Goal: Find contact information: Find contact information

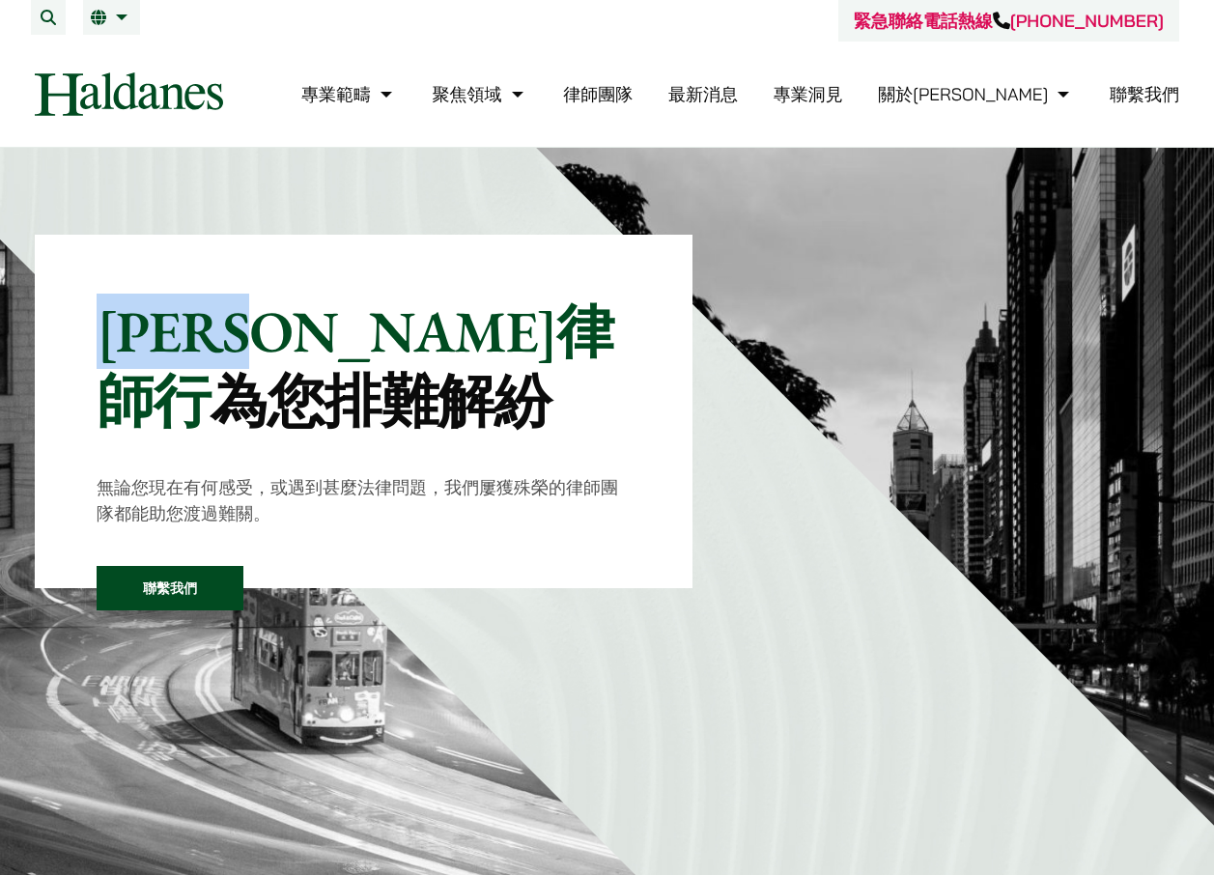
click at [362, 343] on div "何敦律師行 為您排難解紛 無論您現在有何感受，或遇到甚麼法律問題，我們屢獲殊榮的律師團隊都能助您渡過難關。 聯繫我們" at bounding box center [364, 412] width 658 height 354
click at [1134, 97] on link "聯繫我們" at bounding box center [1145, 94] width 70 height 22
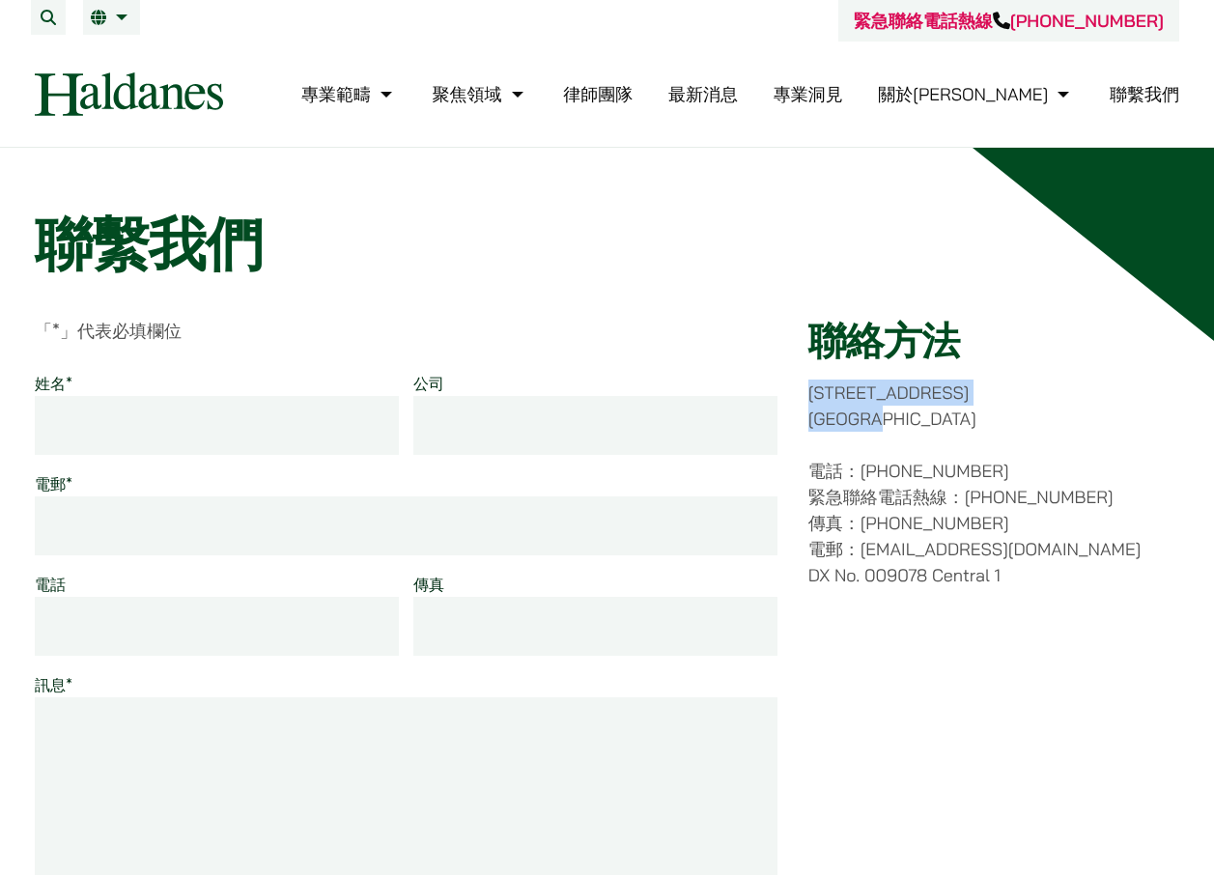
drag, startPoint x: 934, startPoint y: 415, endPoint x: 812, endPoint y: 399, distance: 122.8
click at [812, 399] on p "[STREET_ADDRESS]" at bounding box center [994, 406] width 371 height 52
copy p "[STREET_ADDRESS]"
